Goal: Task Accomplishment & Management: Use online tool/utility

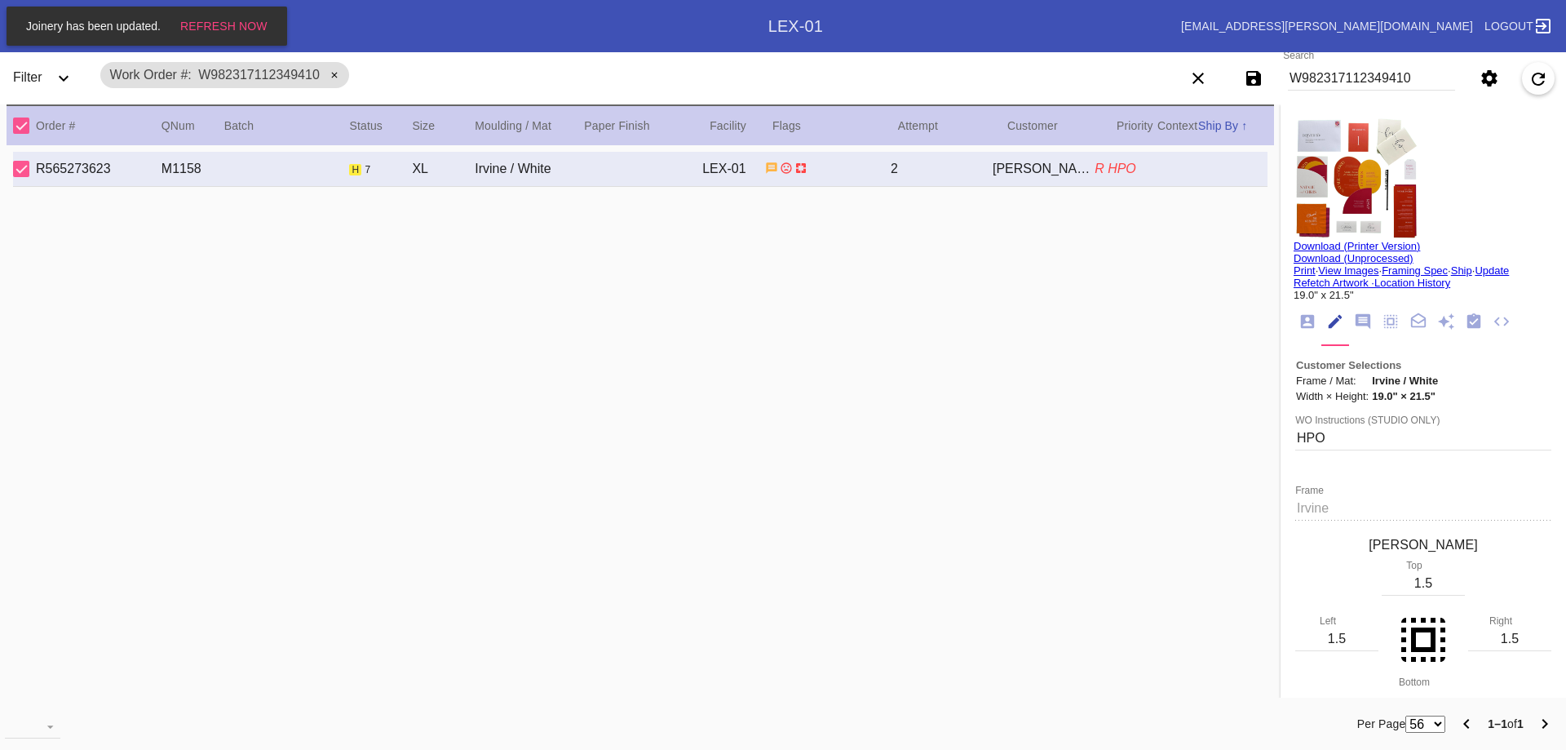
scroll to position [60, 0]
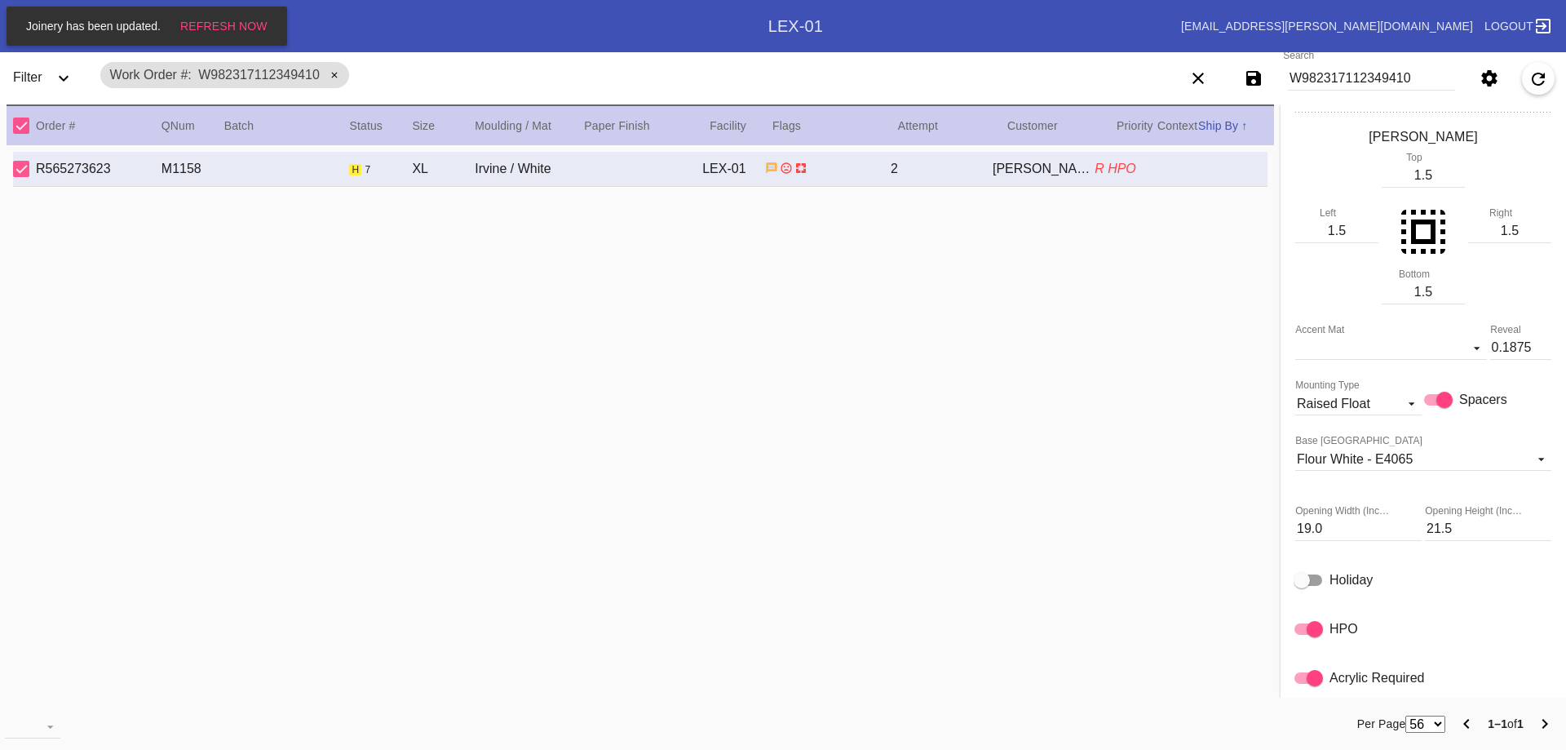
click at [1343, 78] on input "W982317112349410" at bounding box center [1371, 78] width 167 height 24
paste input "447166842535527"
type input "W447166842535527"
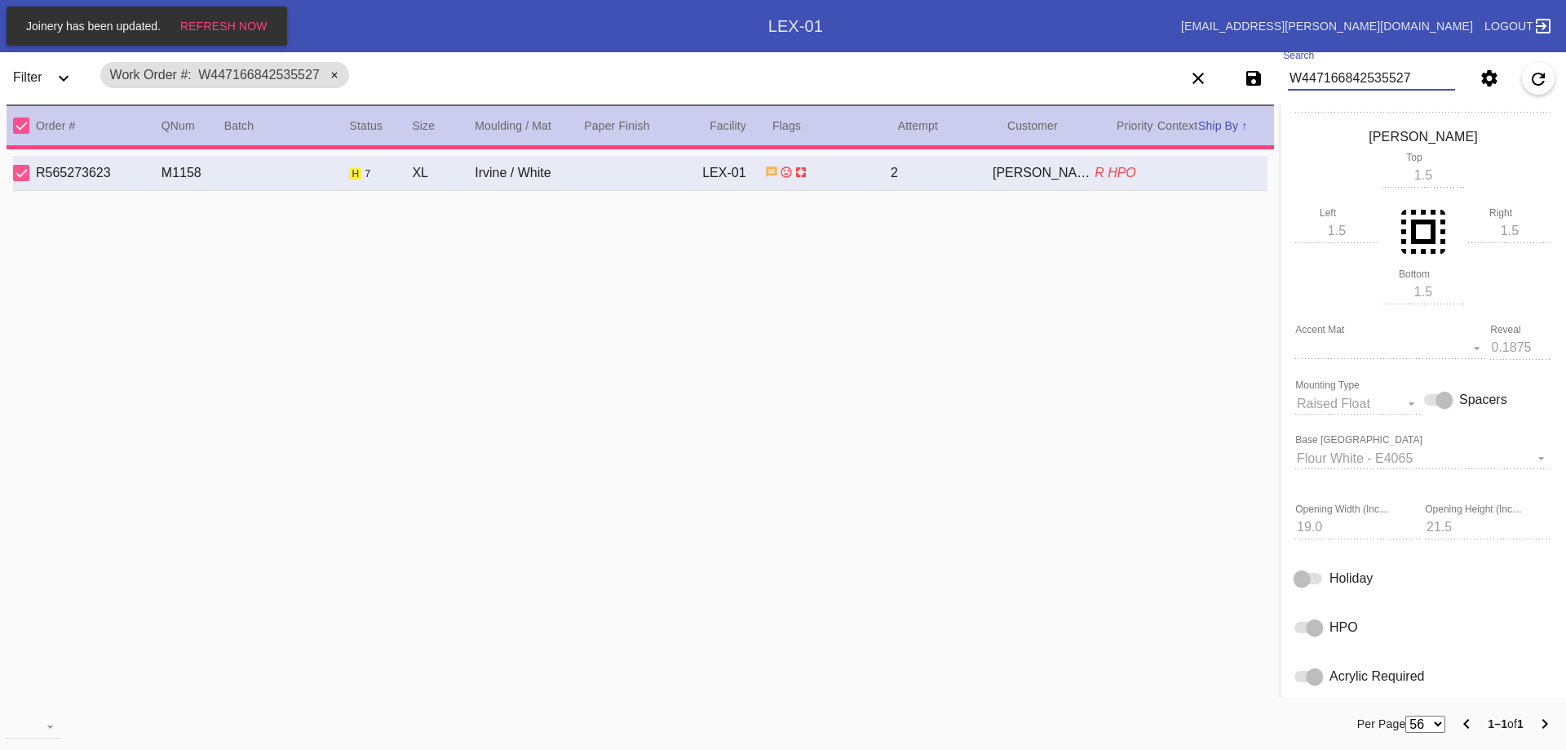
type textarea "*FRAGILE* *NO AIR*"
type input "3.0"
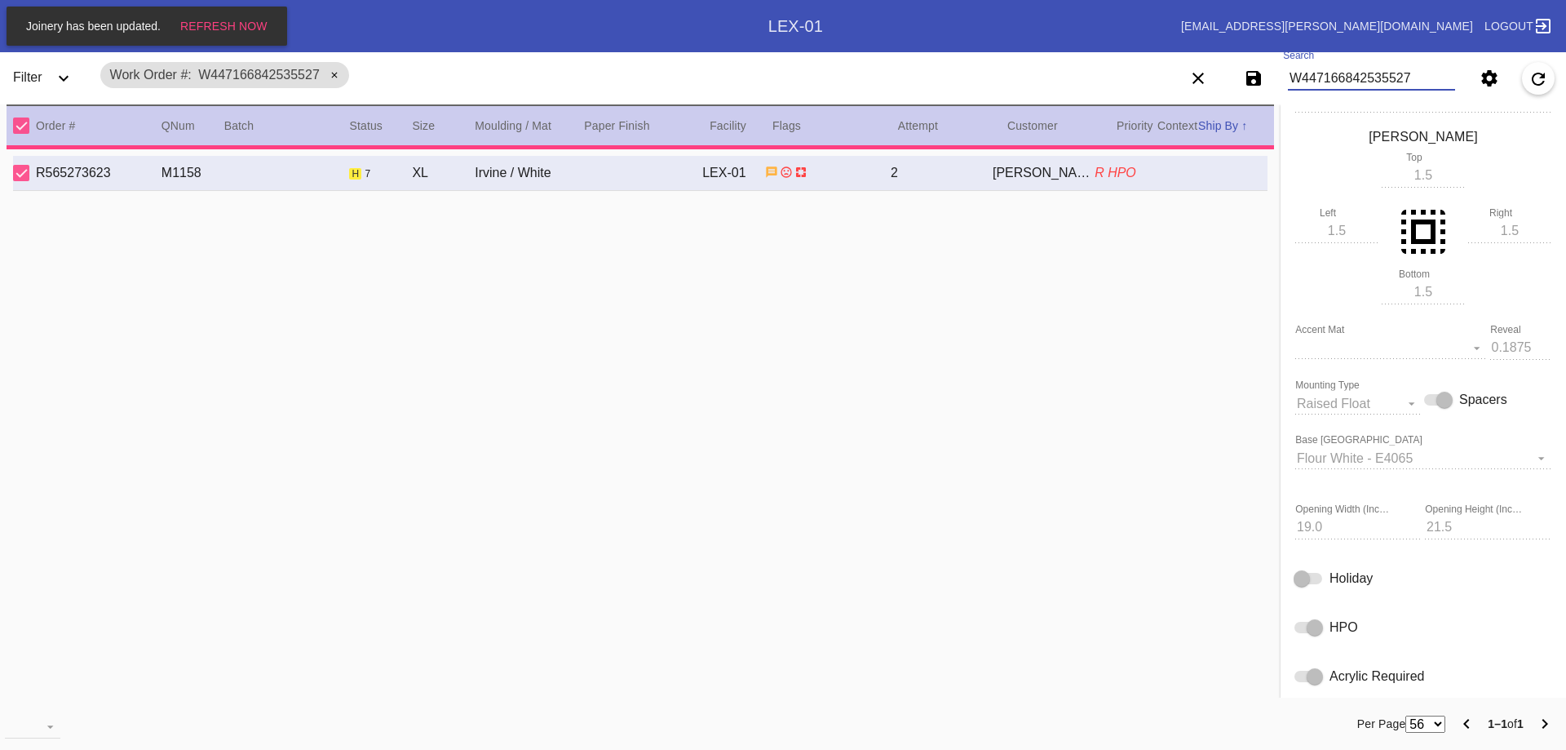
type input "18.375"
type input "13.75"
type textarea "Curled, roll marks, creases, dents, bent corners, scratches, discoloration, age…"
type input "[DATE]"
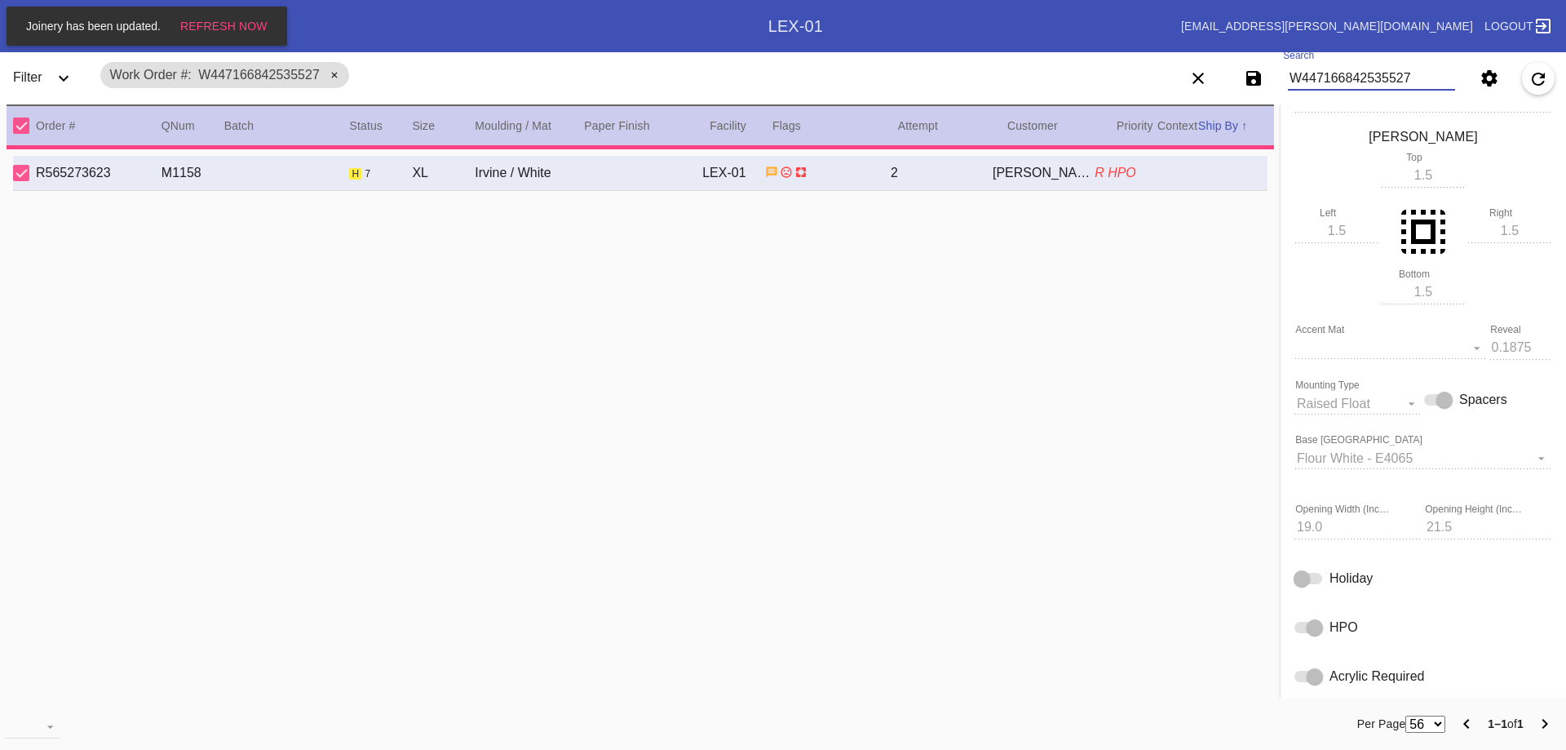
type input "[DATE]"
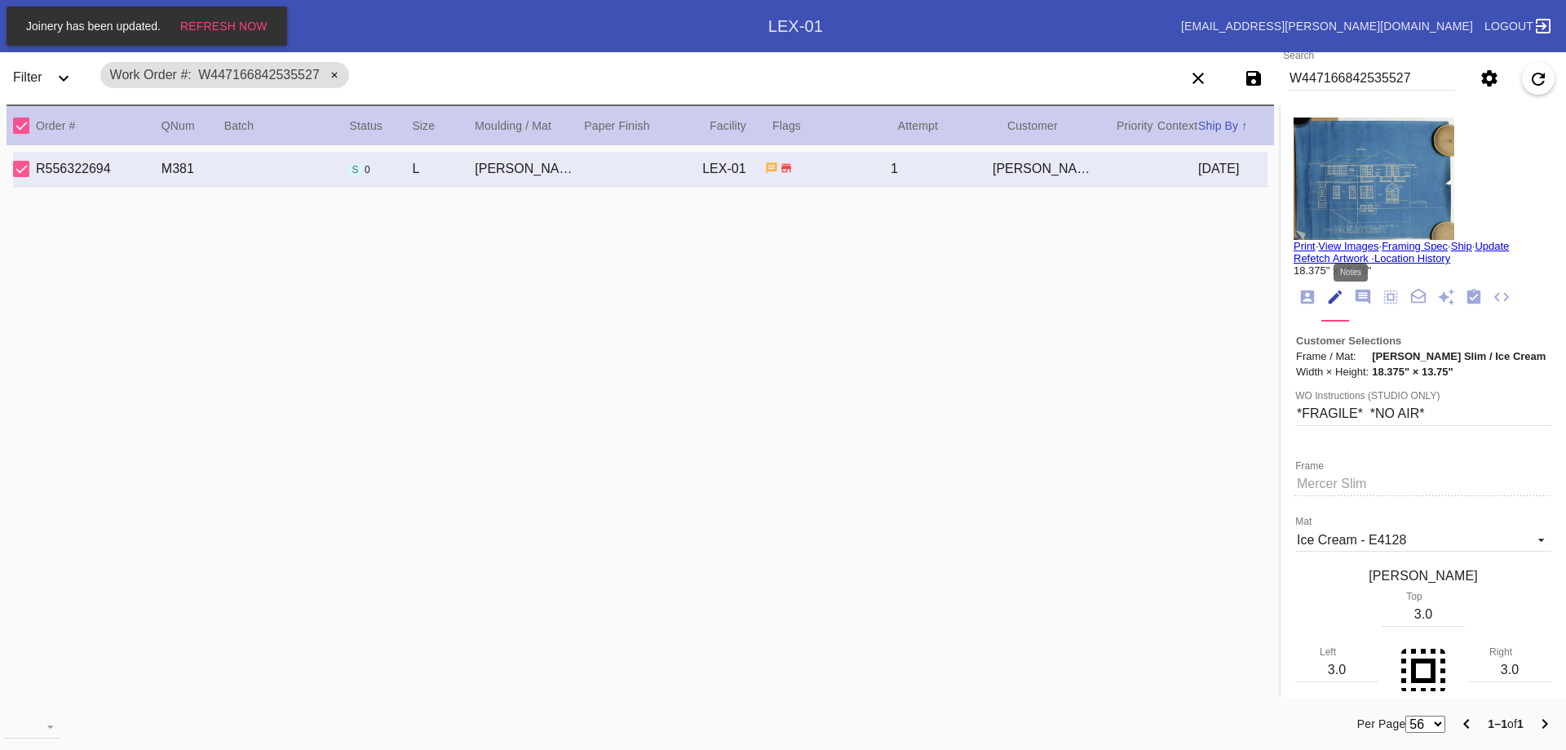
click at [1356, 294] on icon "Notes" at bounding box center [1363, 297] width 15 height 15
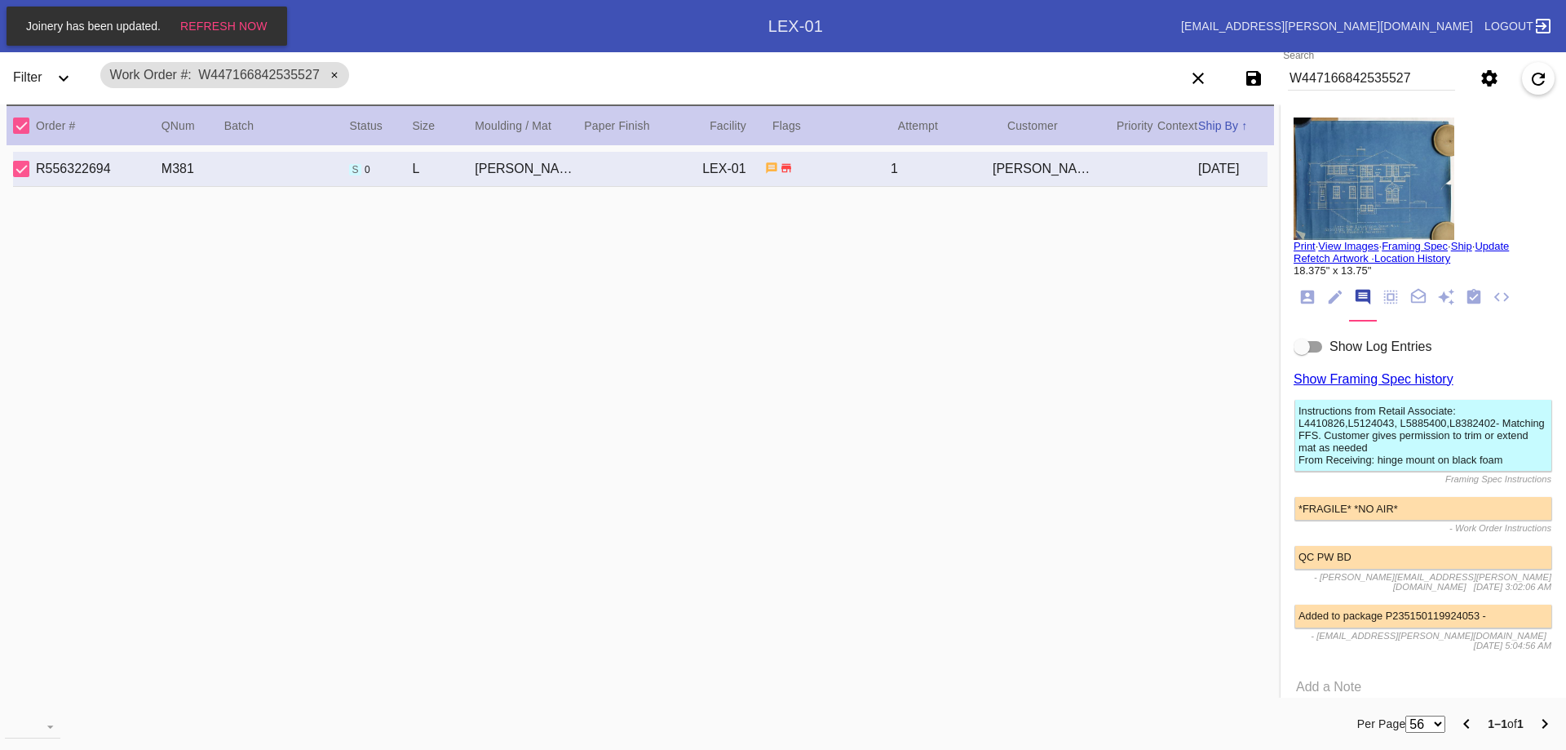
click at [1299, 351] on div "show log entries" at bounding box center [1309, 346] width 28 height 11
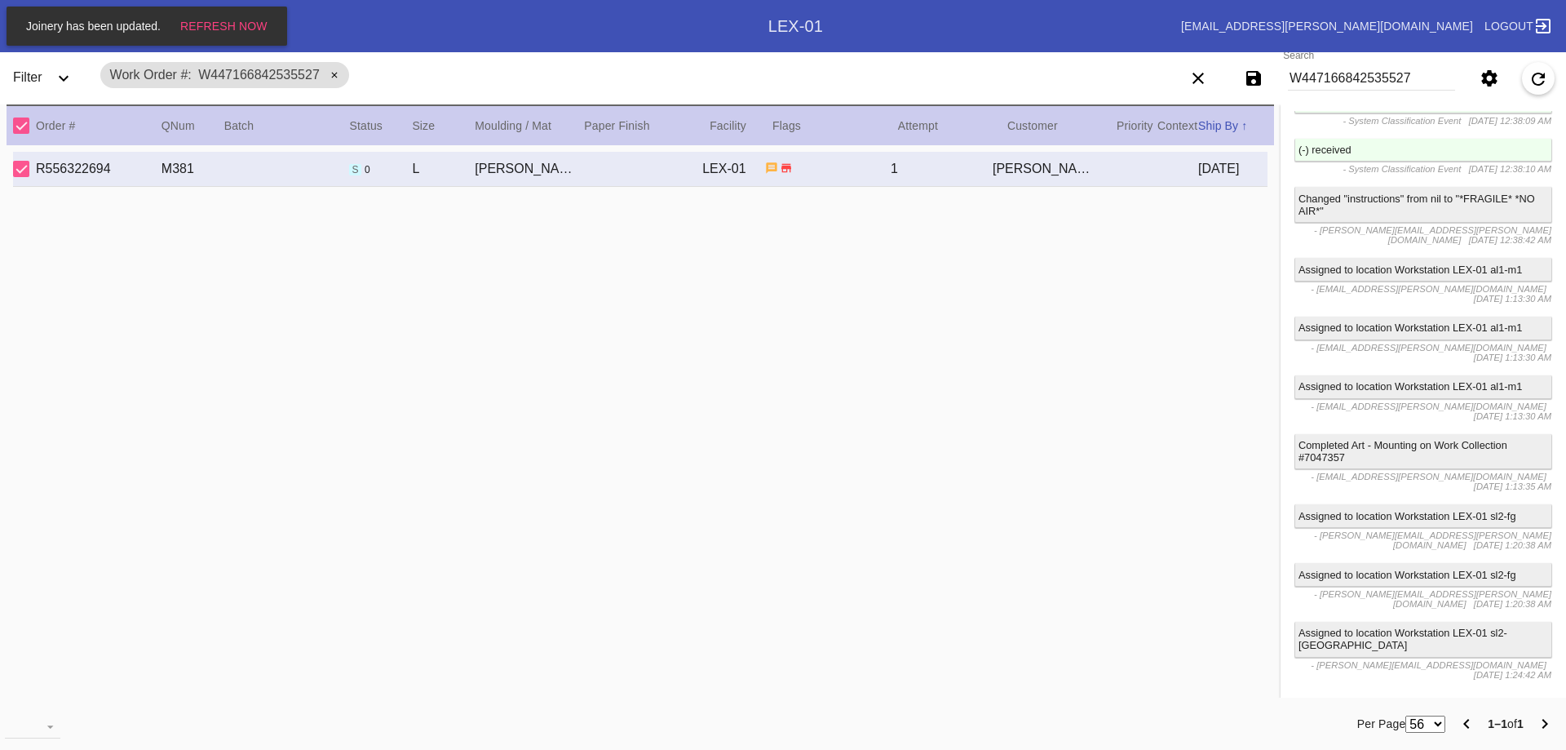
scroll to position [2855, 0]
click at [1353, 82] on input "W447166842535527" at bounding box center [1371, 78] width 167 height 24
paste input "0339468033460"
type input "W440339468033460"
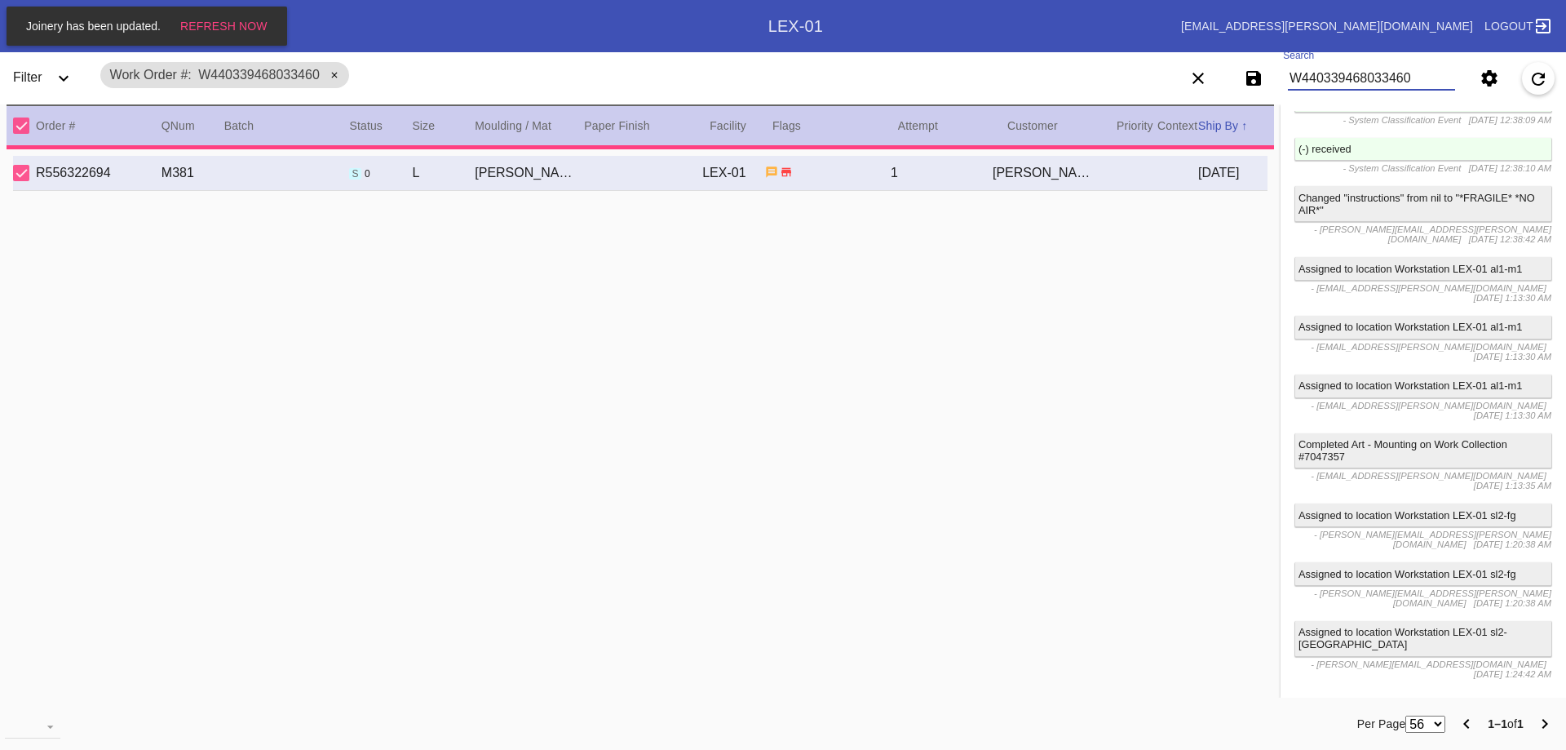
type input "3.0625"
type input "13.625"
type textarea "Curled, roll marks, discoloration, ages, creases, scratches, holes on the left …"
type input "[DATE]"
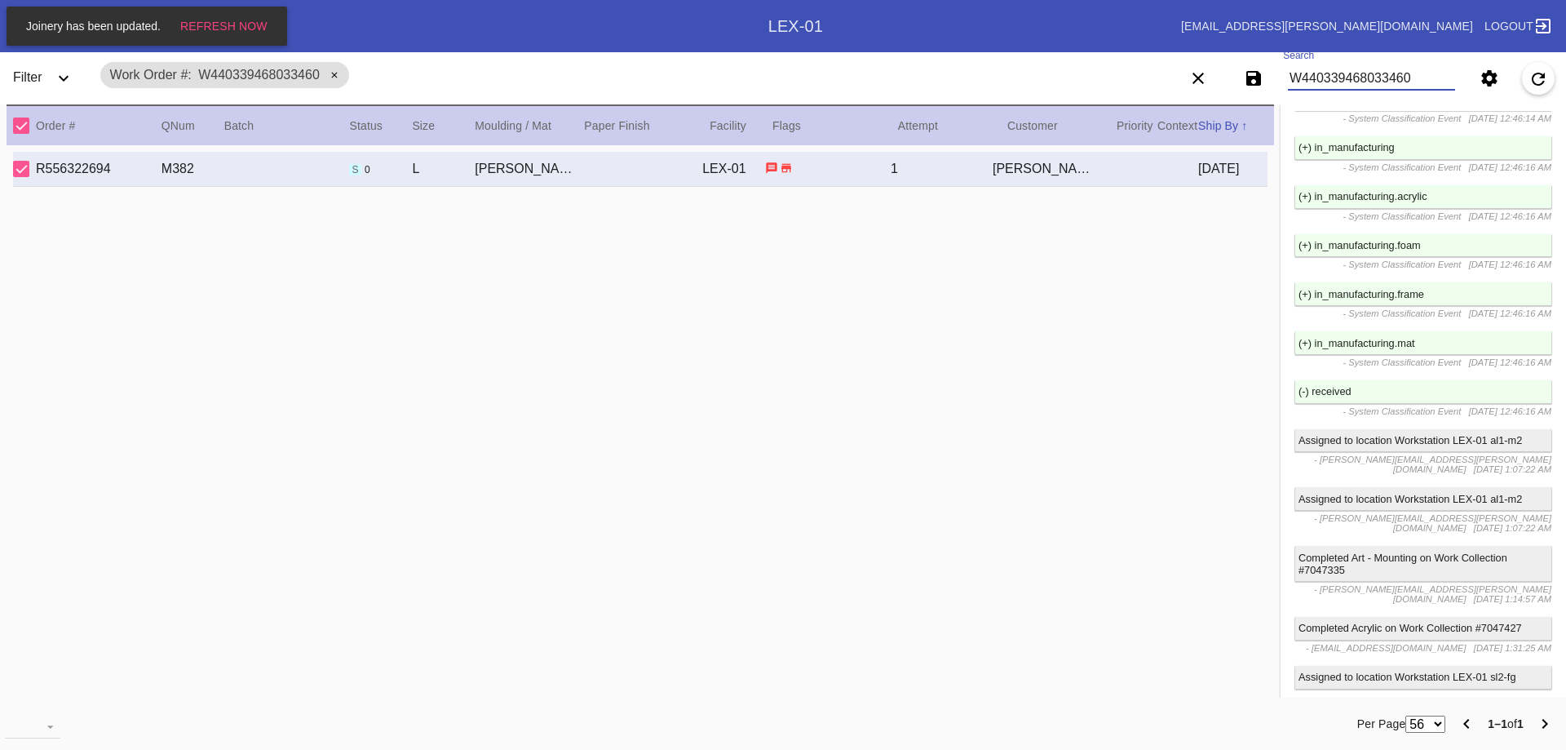
scroll to position [3181, 0]
